Goal: Task Accomplishment & Management: Manage account settings

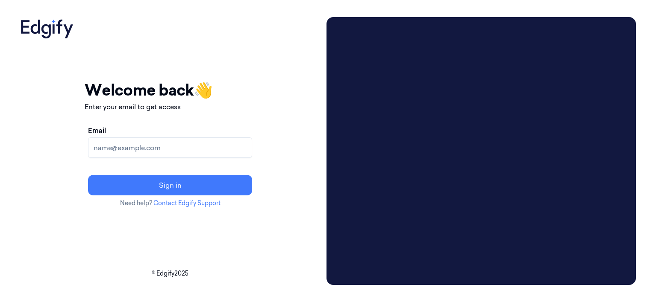
click at [193, 147] on input "Email" at bounding box center [170, 148] width 164 height 21
type input "[PERSON_NAME][EMAIL_ADDRESS][DOMAIN_NAME]"
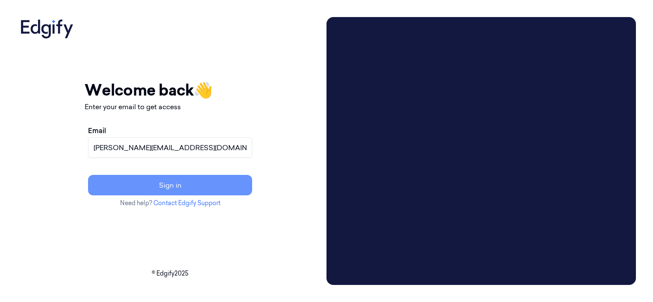
click at [186, 185] on button "Sign in" at bounding box center [170, 185] width 164 height 21
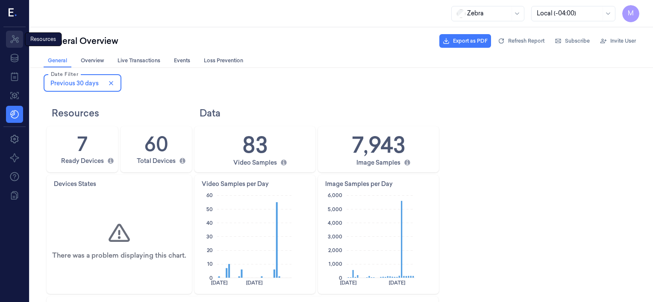
click at [12, 43] on icon at bounding box center [14, 39] width 9 height 8
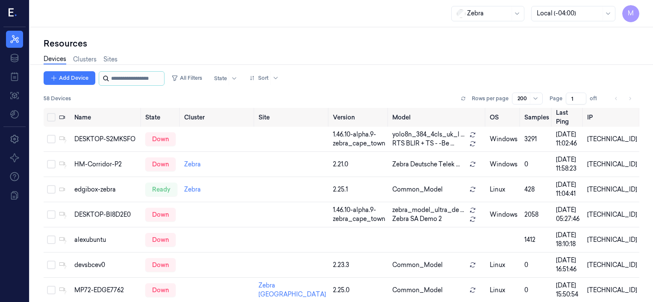
click at [141, 78] on input "string" at bounding box center [136, 79] width 51 height 14
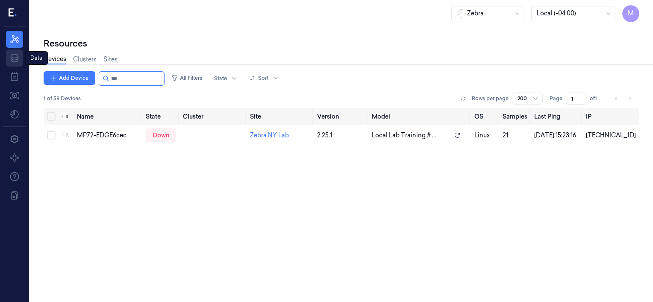
type input "***"
click at [16, 61] on icon at bounding box center [14, 58] width 10 height 10
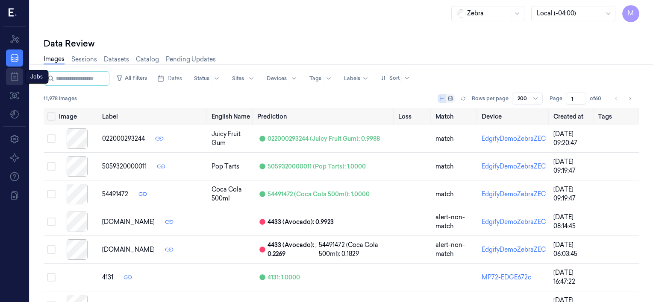
click at [15, 81] on icon at bounding box center [14, 77] width 7 height 9
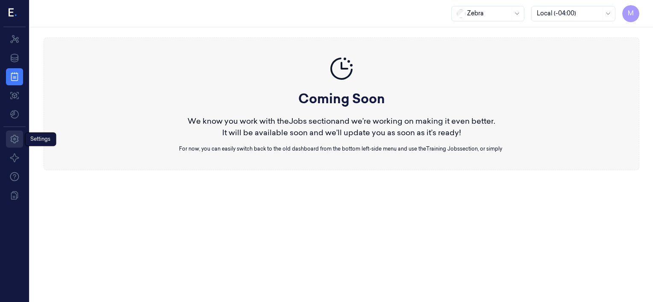
click at [18, 141] on icon at bounding box center [14, 139] width 8 height 9
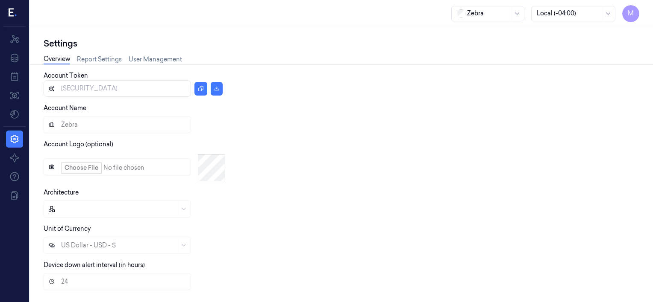
click at [632, 15] on span "M" at bounding box center [630, 13] width 17 height 17
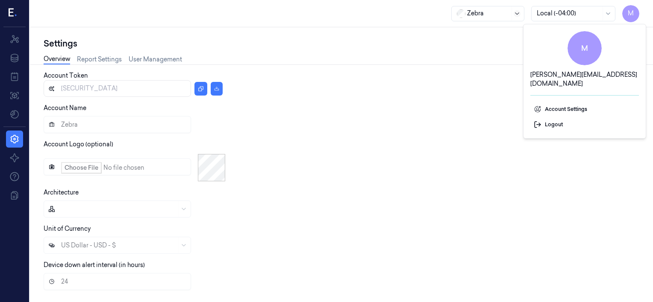
click at [517, 10] on icon at bounding box center [517, 13] width 7 height 7
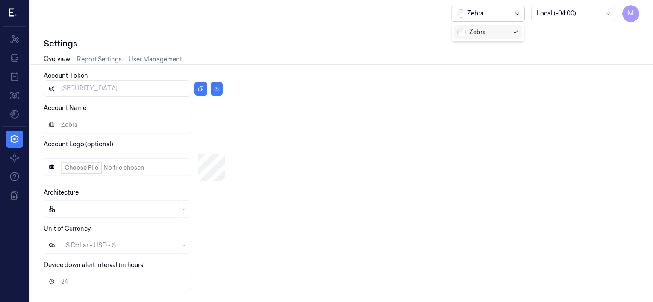
click at [517, 11] on icon at bounding box center [517, 13] width 7 height 7
click at [629, 13] on span "M" at bounding box center [630, 13] width 17 height 17
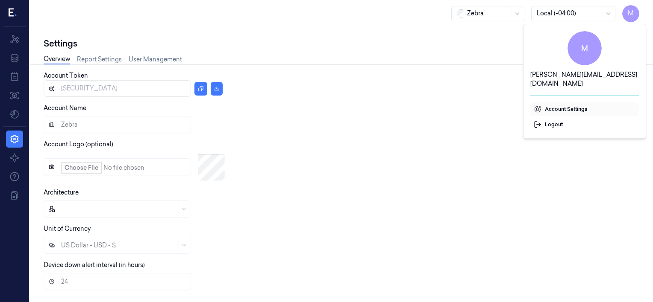
click at [552, 106] on span "Account Settings" at bounding box center [585, 110] width 102 height 8
click at [562, 106] on span "Account Settings" at bounding box center [585, 110] width 102 height 8
click at [467, 101] on div "Account [AUTH_TOKEN] Account Name Zebra Account Logo (optional) Architecture Un…" at bounding box center [338, 202] width 589 height 262
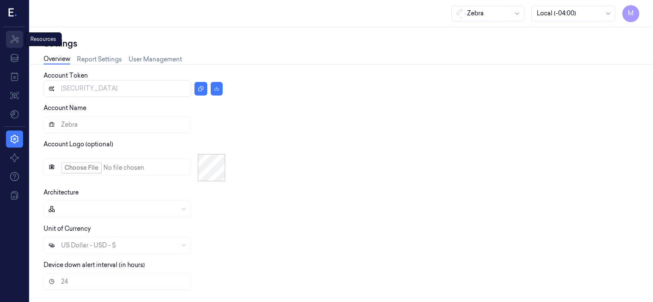
click at [14, 40] on icon at bounding box center [14, 39] width 9 height 8
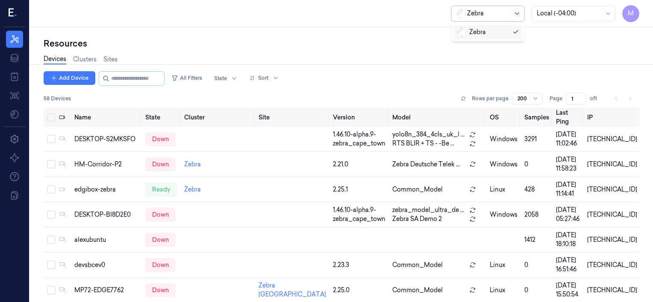
click at [518, 14] on icon at bounding box center [517, 13] width 4 height 2
